Goal: Find specific page/section: Find specific page/section

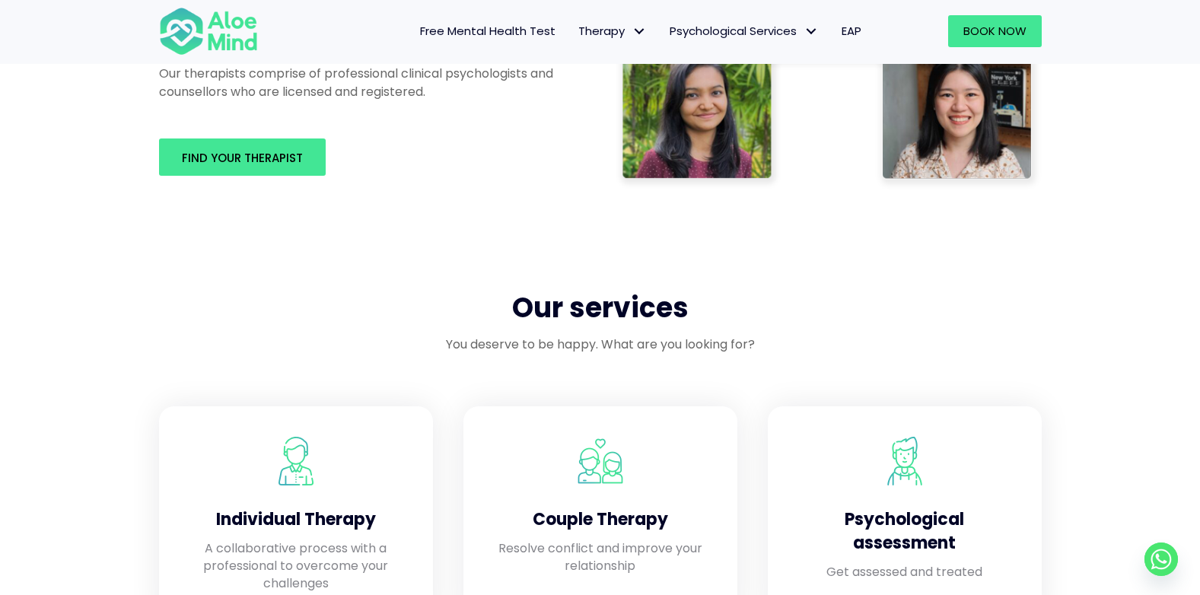
scroll to position [1025, 0]
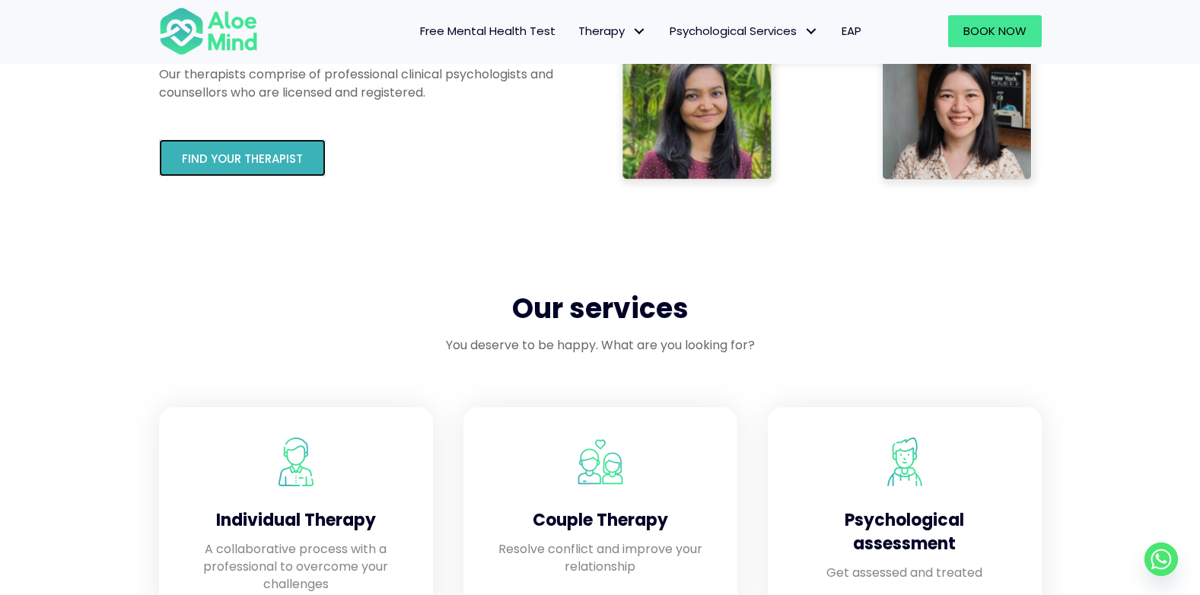
click at [278, 161] on span "Find your therapist" at bounding box center [242, 159] width 121 height 16
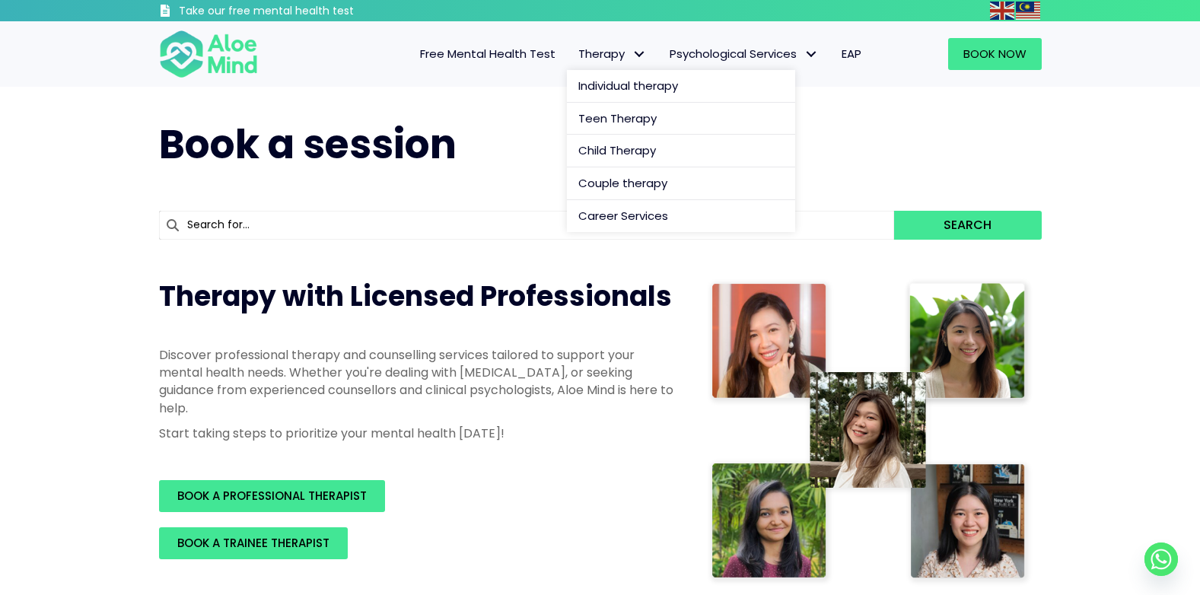
click at [634, 60] on span "Therapy: submenu" at bounding box center [640, 54] width 22 height 22
click at [648, 188] on span "Couple therapy" at bounding box center [622, 183] width 89 height 16
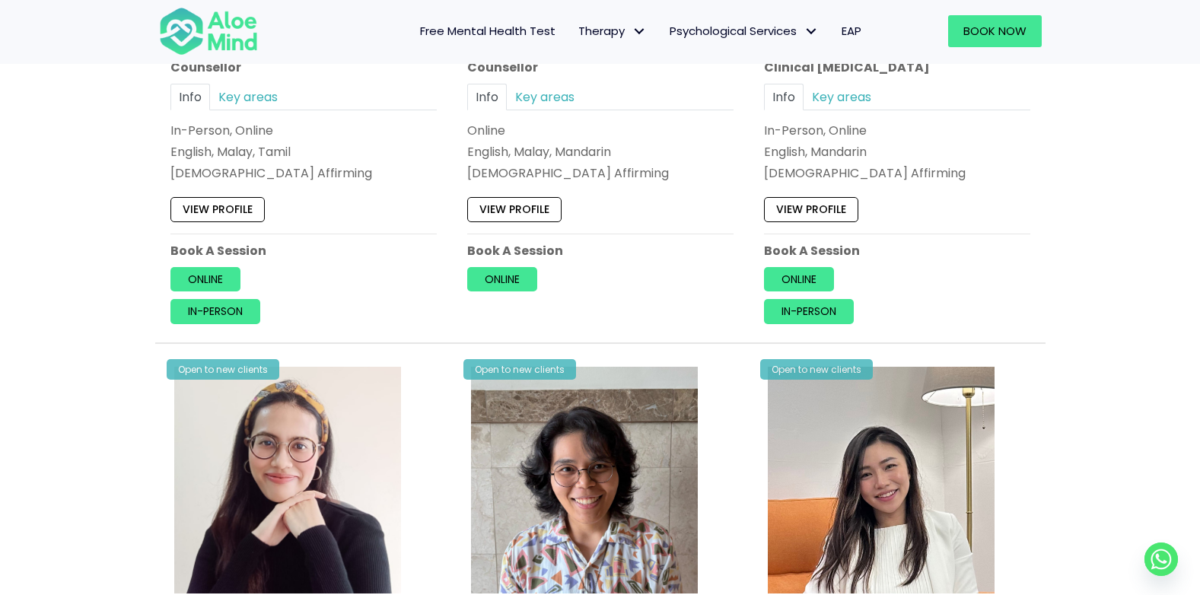
scroll to position [2891, 0]
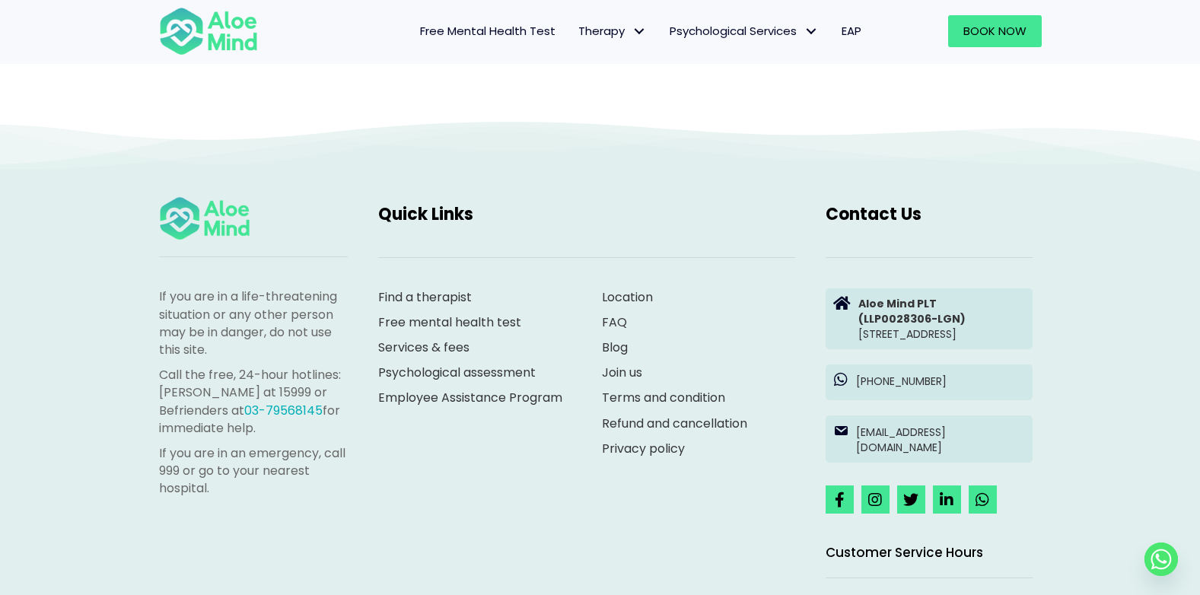
scroll to position [4158, 0]
